Goal: Transaction & Acquisition: Purchase product/service

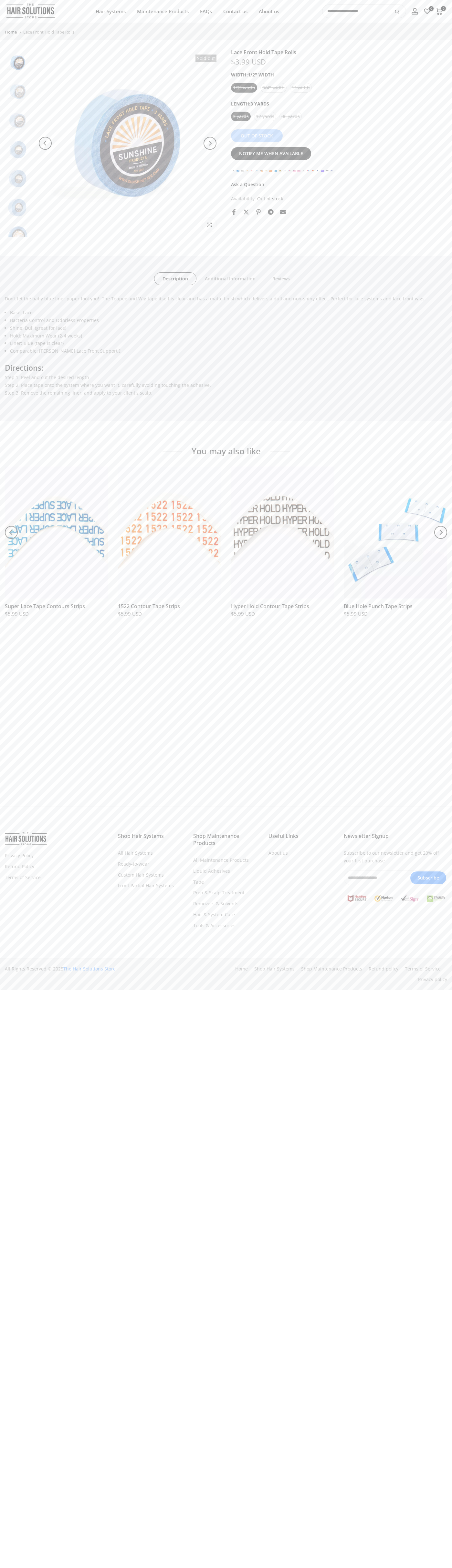
click at [235, 12] on link "Contact us" at bounding box center [235, 11] width 35 height 8
